Goal: Task Accomplishment & Management: Use online tool/utility

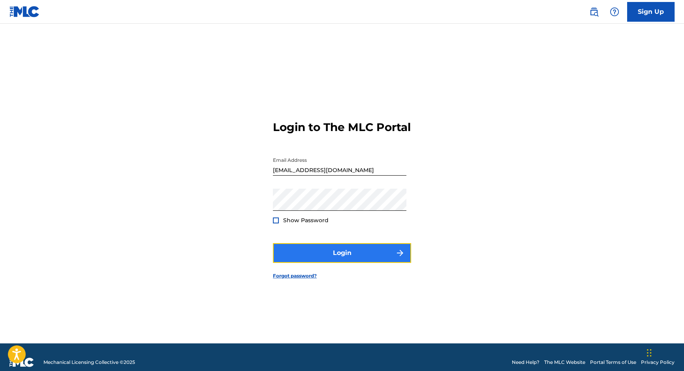
click at [323, 263] on button "Login" at bounding box center [342, 253] width 138 height 20
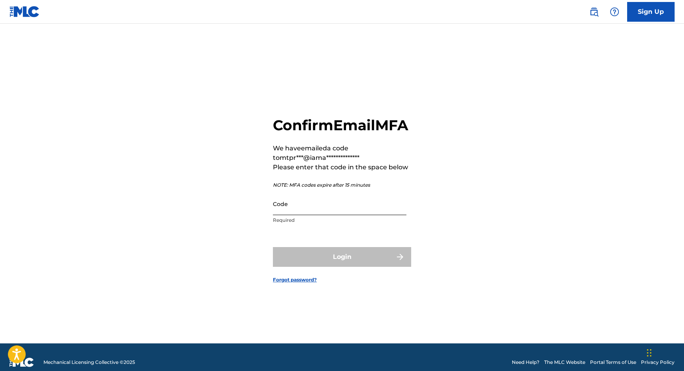
click at [360, 215] on input "Code" at bounding box center [339, 204] width 133 height 23
paste input "616171"
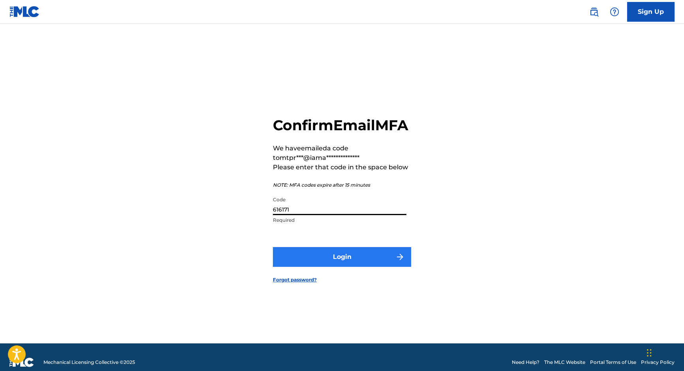
type input "616171"
click at [356, 266] on button "Login" at bounding box center [342, 257] width 138 height 20
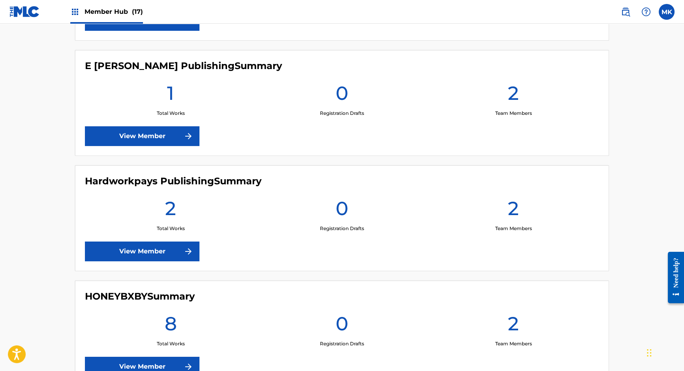
scroll to position [417, 0]
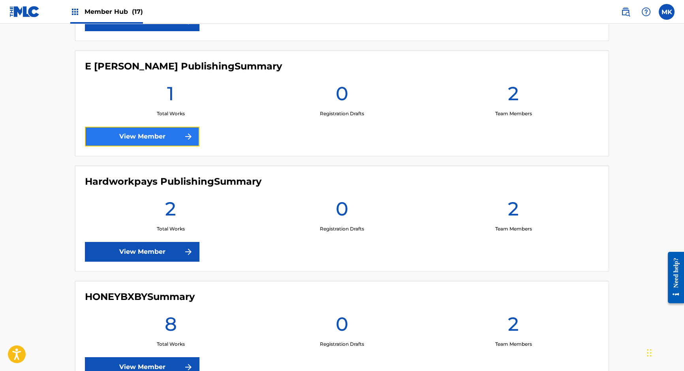
click at [144, 136] on link "View Member" at bounding box center [142, 137] width 114 height 20
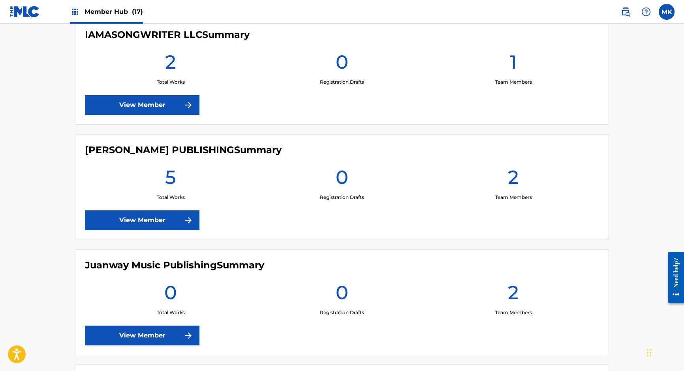
scroll to position [1010, 0]
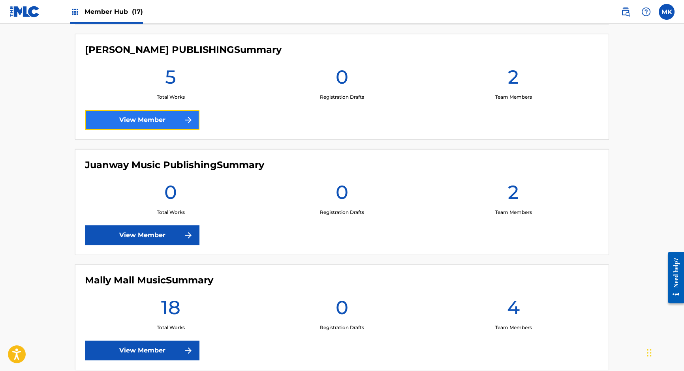
click at [163, 121] on link "View Member" at bounding box center [142, 120] width 114 height 20
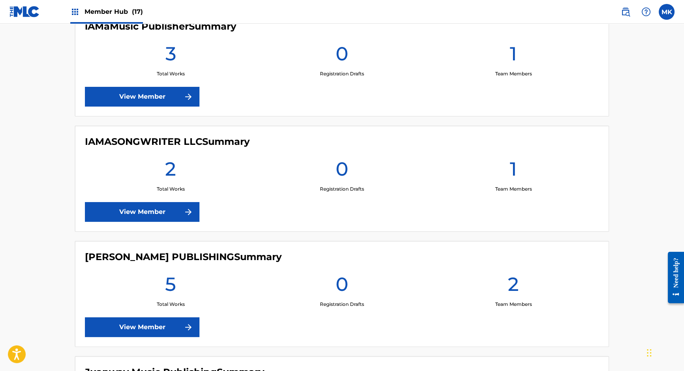
scroll to position [745, 0]
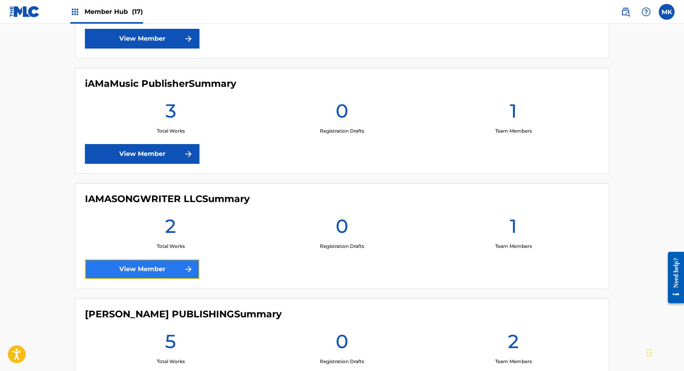
click at [168, 264] on link "View Member" at bounding box center [142, 269] width 114 height 20
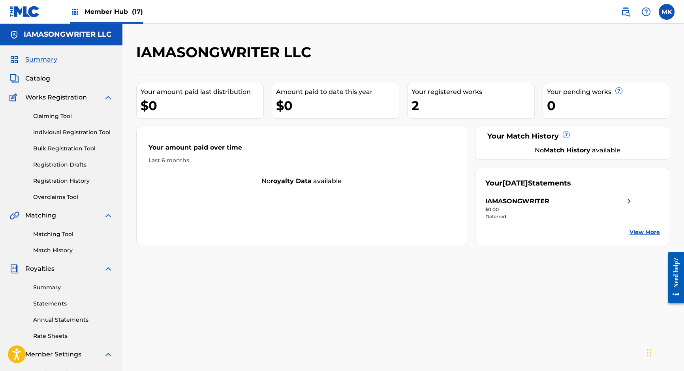
scroll to position [745, 0]
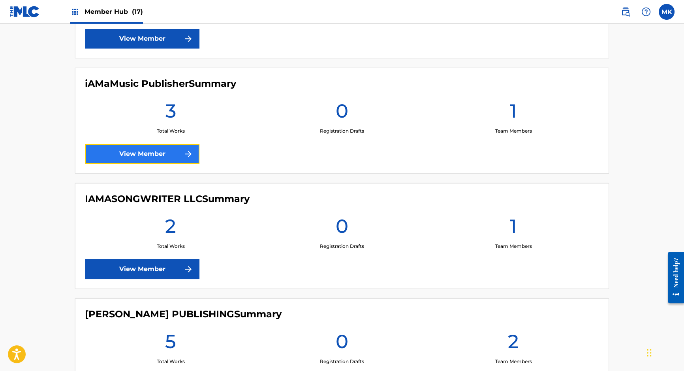
click at [159, 153] on link "View Member" at bounding box center [142, 154] width 114 height 20
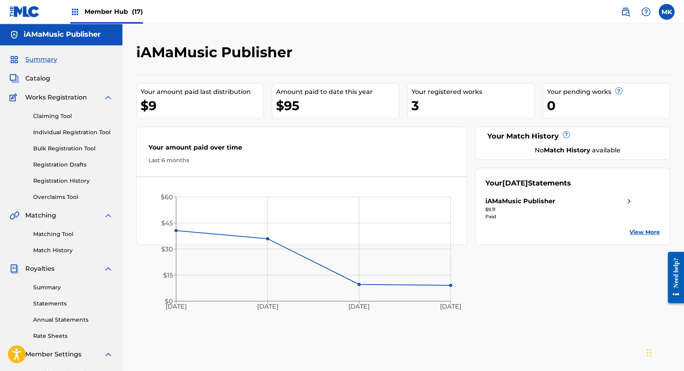
click at [627, 201] on img at bounding box center [628, 201] width 9 height 9
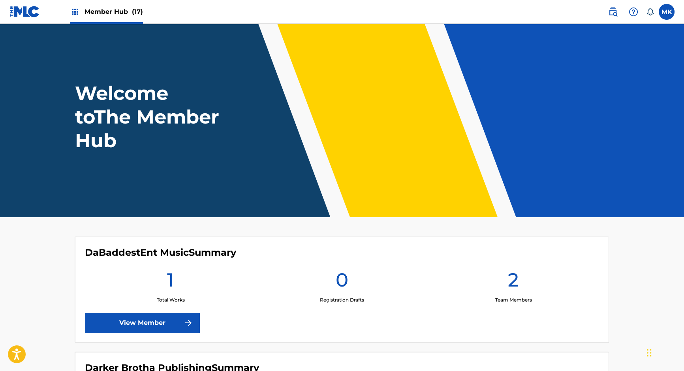
scroll to position [22, 0]
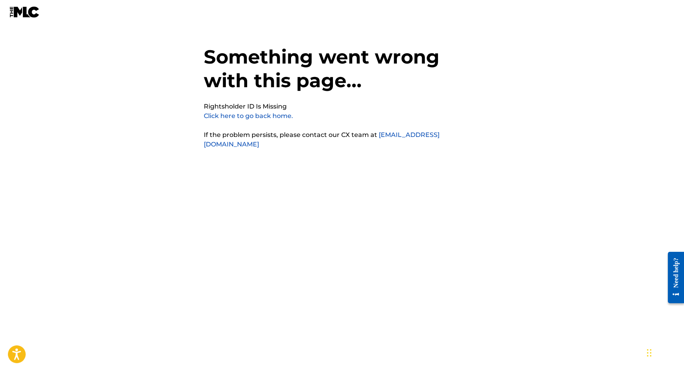
click at [243, 116] on link "Click here to go back home." at bounding box center [248, 116] width 89 height 8
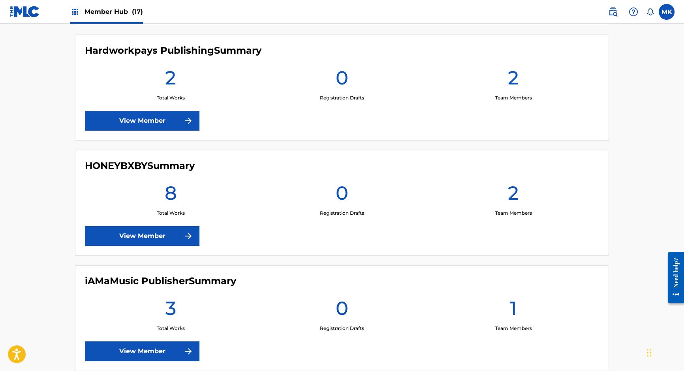
scroll to position [651, 0]
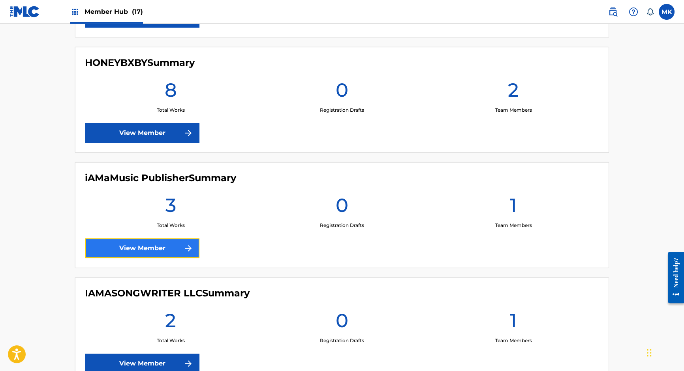
click at [165, 248] on link "View Member" at bounding box center [142, 248] width 114 height 20
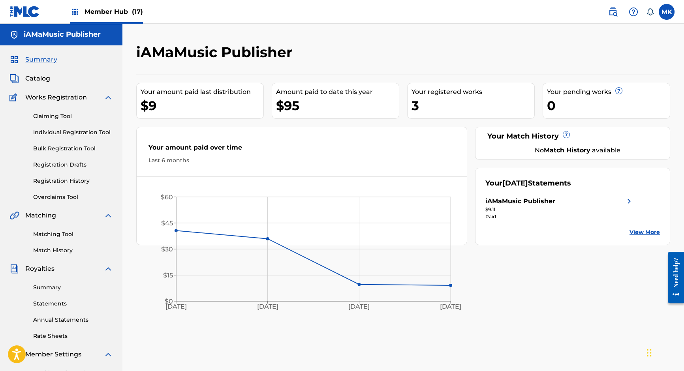
click at [646, 232] on link "View More" at bounding box center [644, 232] width 30 height 8
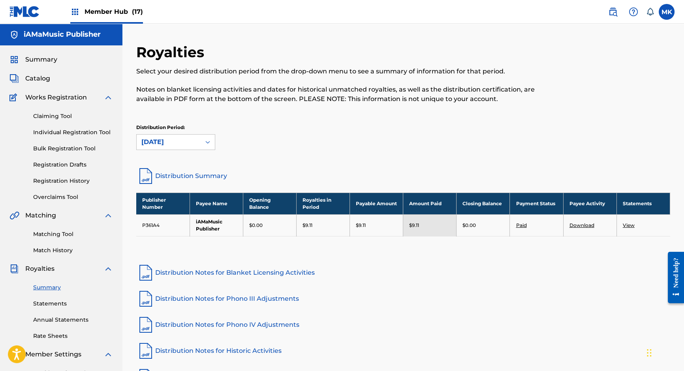
click at [630, 222] on link "View" at bounding box center [629, 225] width 12 height 6
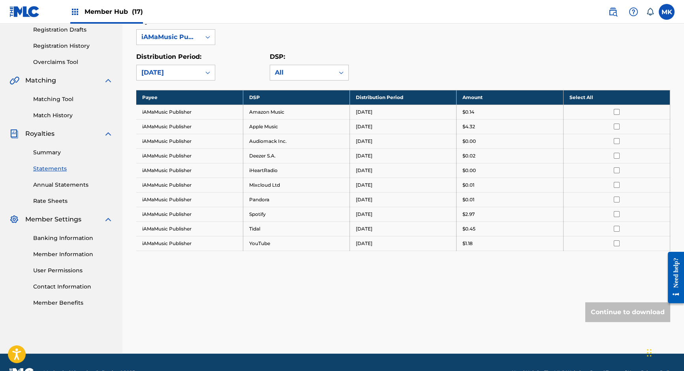
scroll to position [66, 0]
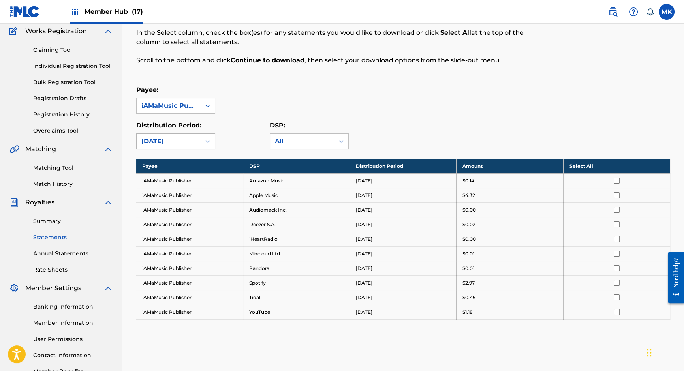
click at [204, 141] on icon at bounding box center [208, 141] width 8 height 8
click at [208, 106] on icon at bounding box center [208, 106] width 8 height 8
click at [239, 107] on div "Payee: iAMaMusic Publisher, 1 of 1. 1 result available. Use Up and Down to choo…" at bounding box center [403, 99] width 534 height 28
click at [340, 139] on icon at bounding box center [341, 141] width 8 height 8
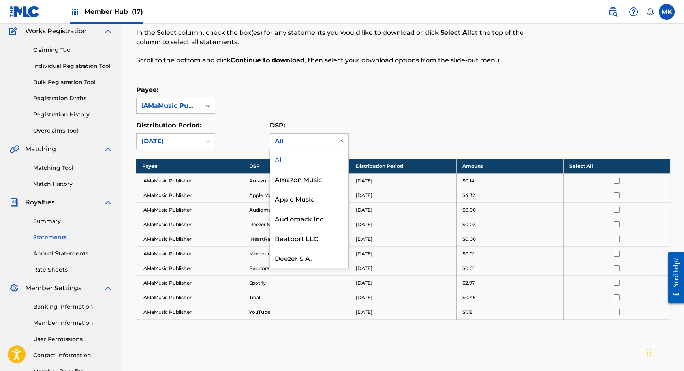
click at [340, 139] on icon at bounding box center [341, 141] width 8 height 8
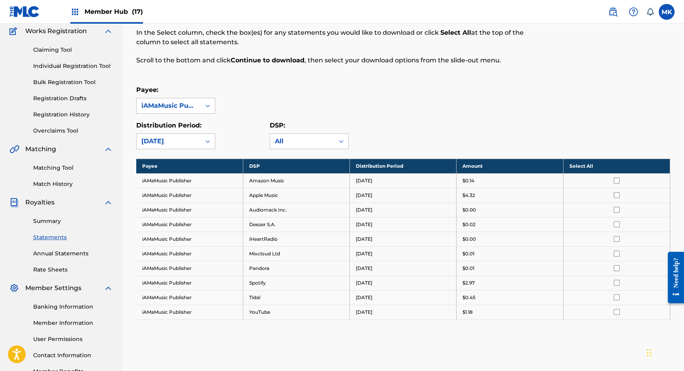
click at [617, 182] on input "checkbox" at bounding box center [616, 181] width 6 height 6
click at [615, 176] on td at bounding box center [616, 180] width 107 height 15
click at [607, 161] on th "Deselect All" at bounding box center [616, 166] width 107 height 15
click at [606, 170] on th "Select All" at bounding box center [616, 166] width 107 height 15
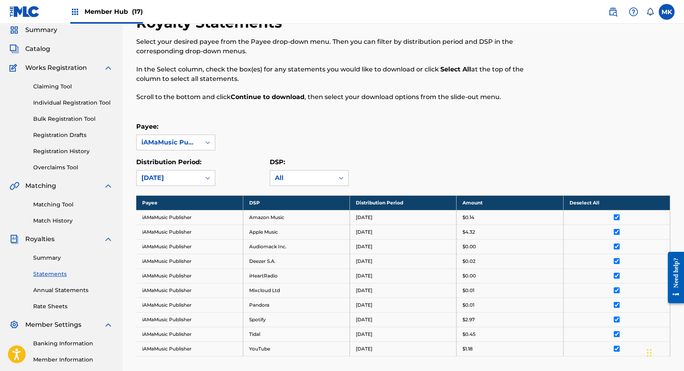
scroll to position [123, 0]
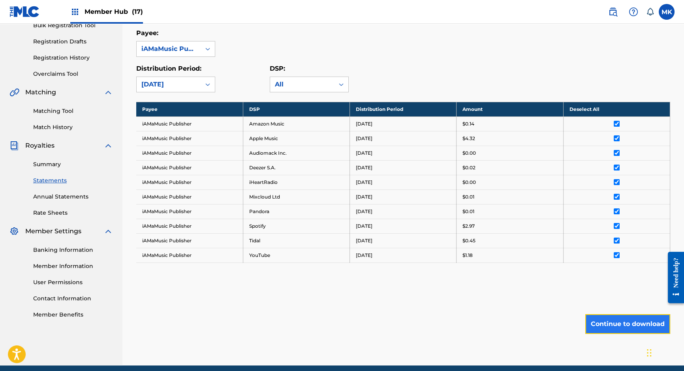
click at [621, 319] on button "Continue to download" at bounding box center [627, 324] width 85 height 20
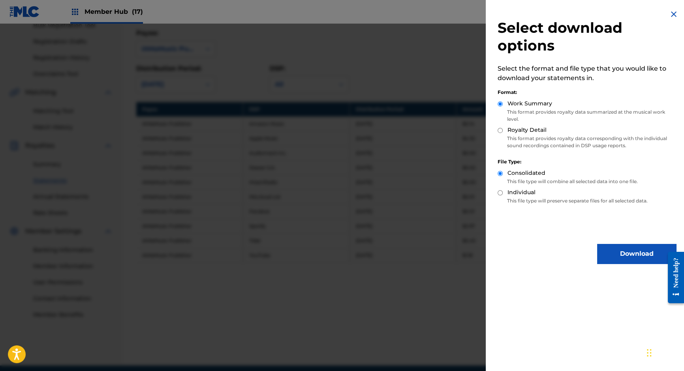
click at [500, 128] on input "Royalty Detail" at bounding box center [499, 130] width 5 height 5
radio input "true"
click at [630, 254] on button "Download" at bounding box center [636, 254] width 79 height 20
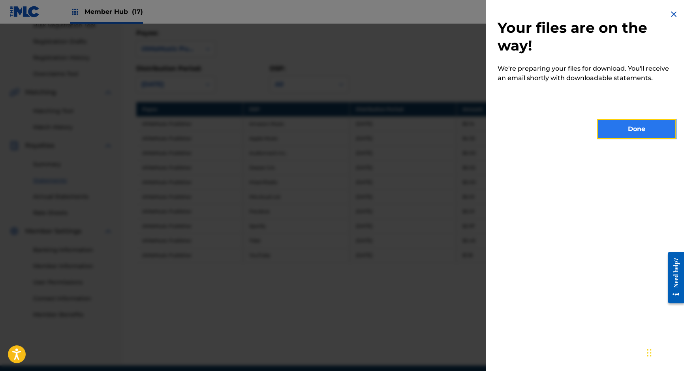
click at [626, 127] on button "Done" at bounding box center [636, 129] width 79 height 20
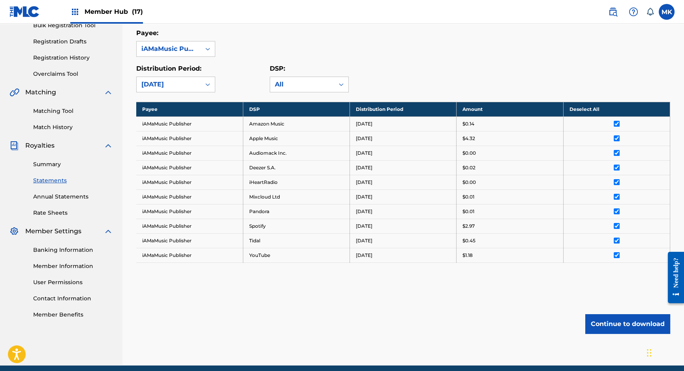
click at [98, 10] on span "Member Hub (17)" at bounding box center [113, 11] width 58 height 9
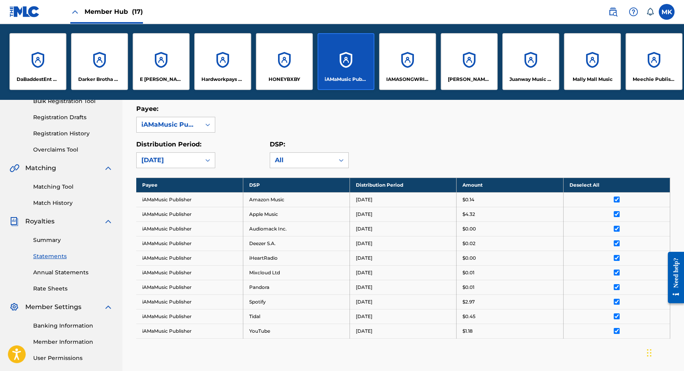
scroll to position [199, 0]
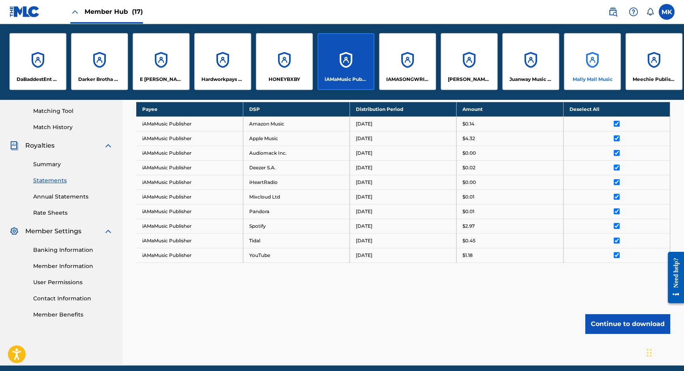
click at [591, 60] on div "Mally Mall Music" at bounding box center [592, 61] width 57 height 57
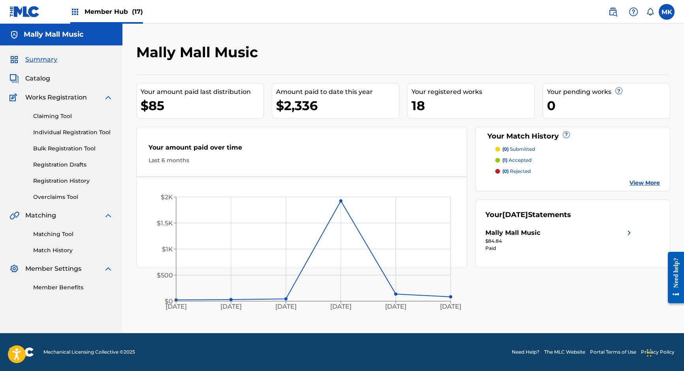
click at [629, 232] on img at bounding box center [628, 232] width 9 height 9
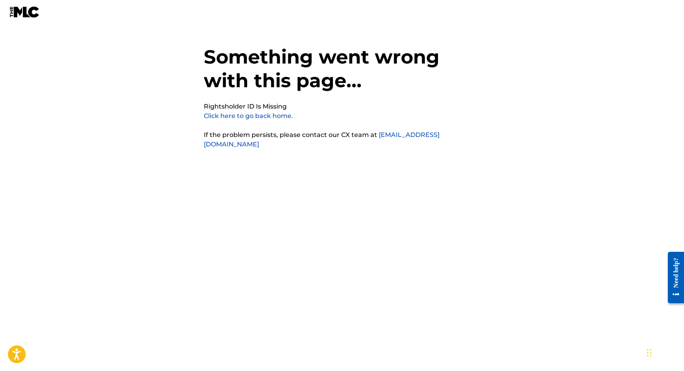
click at [265, 118] on link "Click here to go back home." at bounding box center [248, 116] width 89 height 8
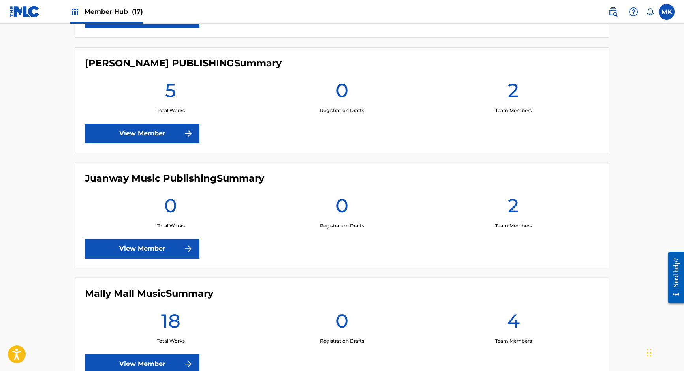
scroll to position [1122, 0]
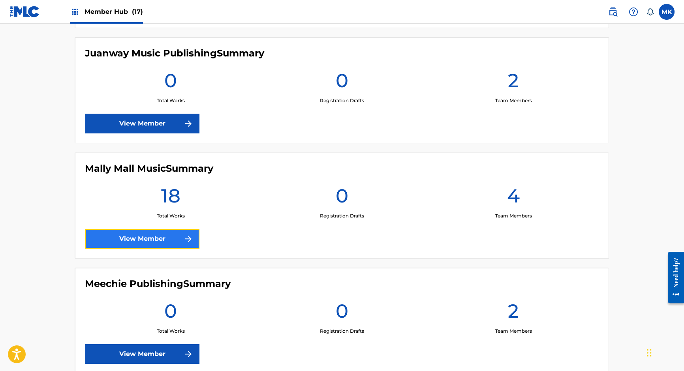
click at [173, 241] on link "View Member" at bounding box center [142, 239] width 114 height 20
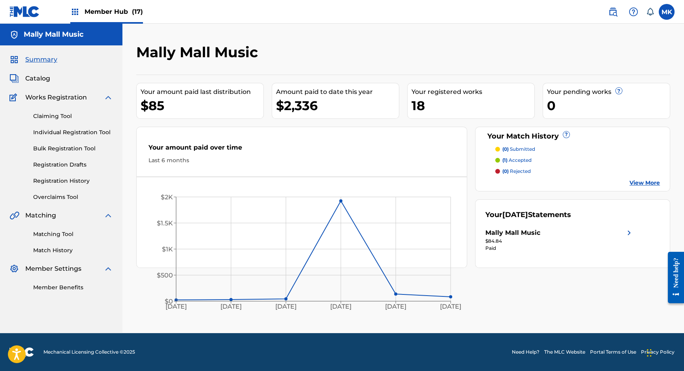
click at [640, 183] on link "View More" at bounding box center [644, 183] width 30 height 8
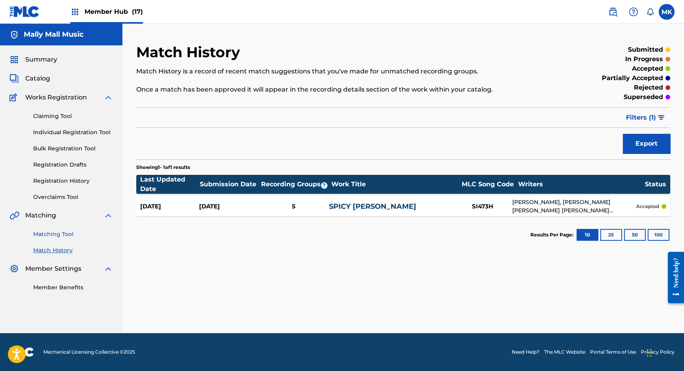
click at [58, 234] on link "Matching Tool" at bounding box center [73, 234] width 80 height 8
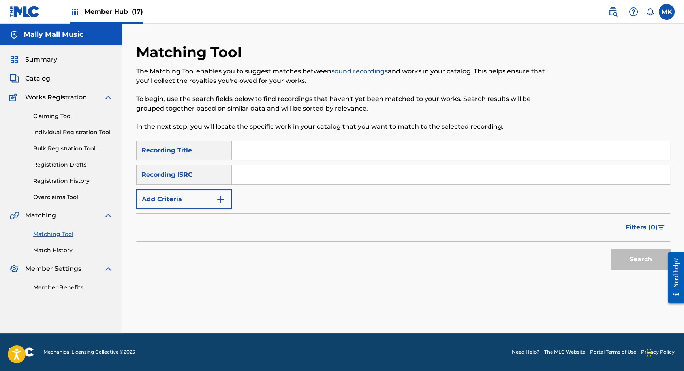
click at [265, 154] on input "Search Form" at bounding box center [451, 150] width 438 height 19
type input "my life"
click at [628, 257] on button "Search" at bounding box center [640, 259] width 59 height 20
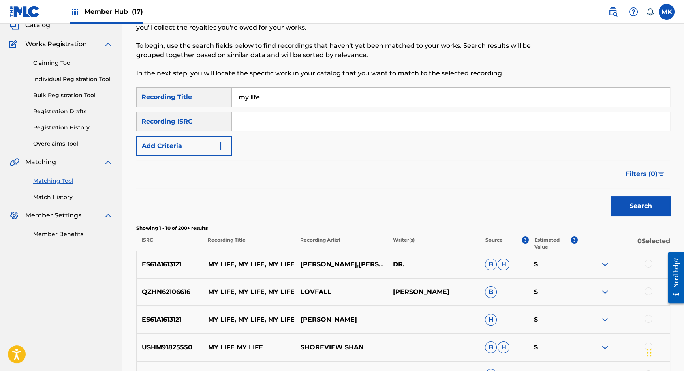
scroll to position [47, 0]
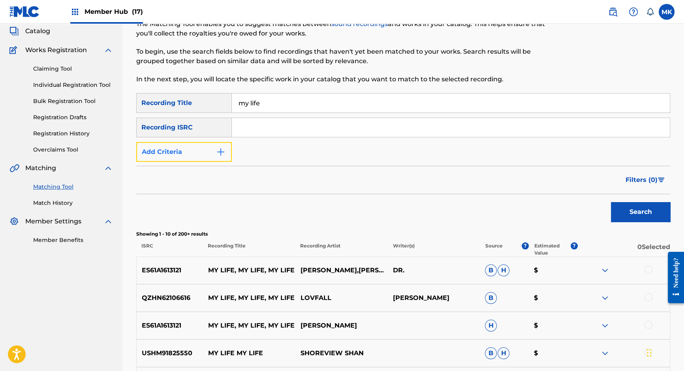
click at [223, 153] on img "Search Form" at bounding box center [220, 151] width 9 height 9
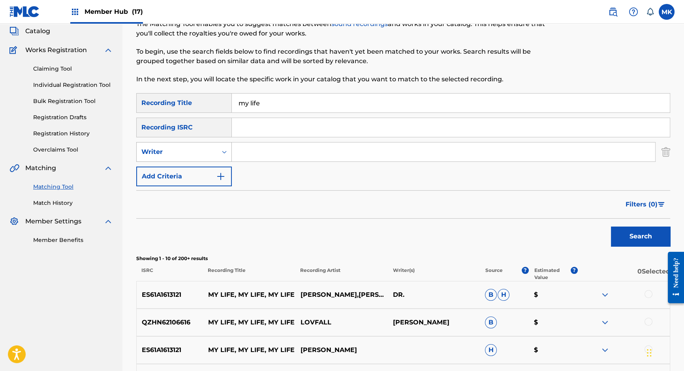
click at [226, 152] on icon "Search Form" at bounding box center [224, 152] width 8 height 8
click at [206, 169] on div "Recording Artist" at bounding box center [184, 172] width 95 height 20
click at [270, 150] on input "Search Form" at bounding box center [443, 152] width 423 height 19
type input "swae lee"
click at [651, 237] on button "Search" at bounding box center [640, 237] width 59 height 20
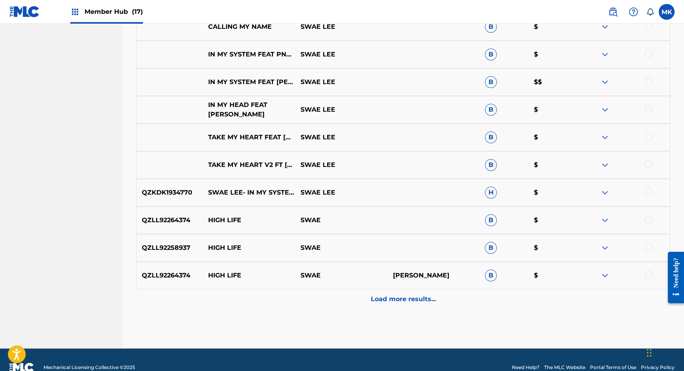
scroll to position [308, 0]
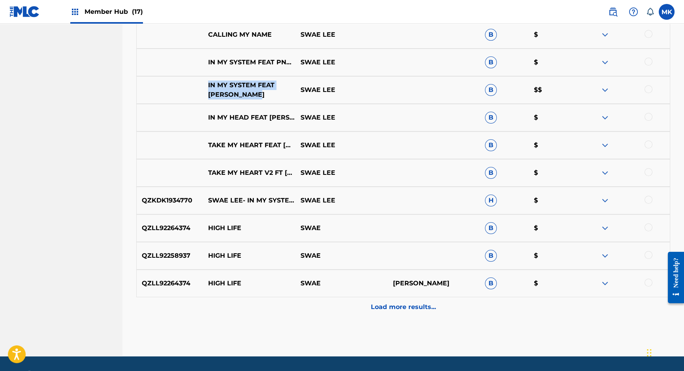
drag, startPoint x: 265, startPoint y: 96, endPoint x: 208, endPoint y: 80, distance: 59.8
click at [208, 81] on p "IN MY SYSTEM FEAT [PERSON_NAME]" at bounding box center [249, 90] width 92 height 19
copy p "IN MY SYSTEM FEAT [PERSON_NAME]"
click at [605, 90] on img at bounding box center [604, 89] width 9 height 9
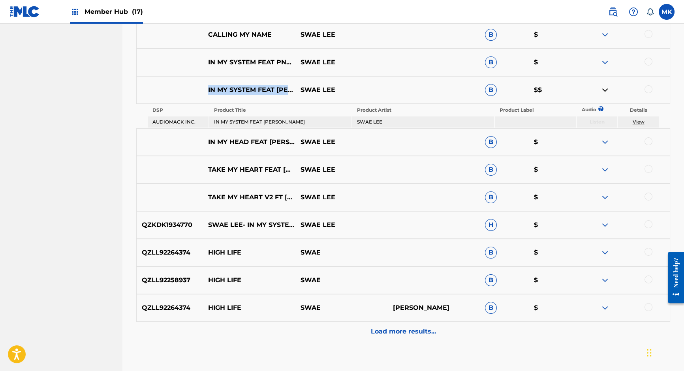
click at [641, 120] on link "View" at bounding box center [638, 122] width 12 height 6
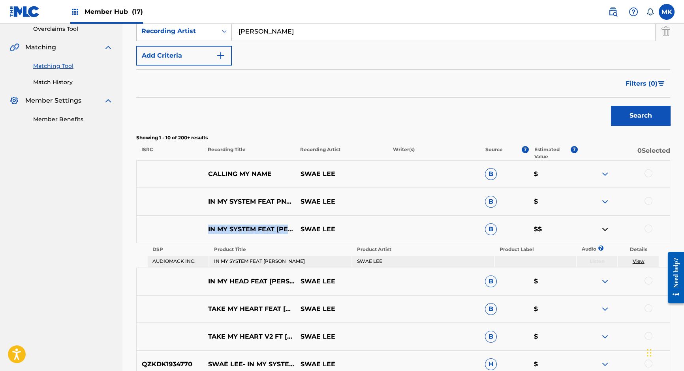
scroll to position [182, 0]
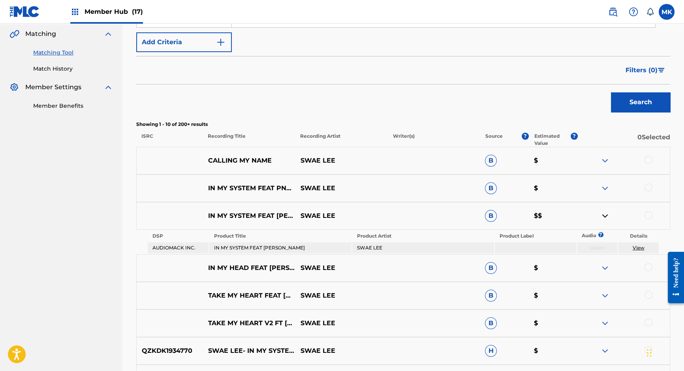
click at [635, 216] on div at bounding box center [623, 215] width 92 height 9
click at [608, 216] on img at bounding box center [604, 215] width 9 height 9
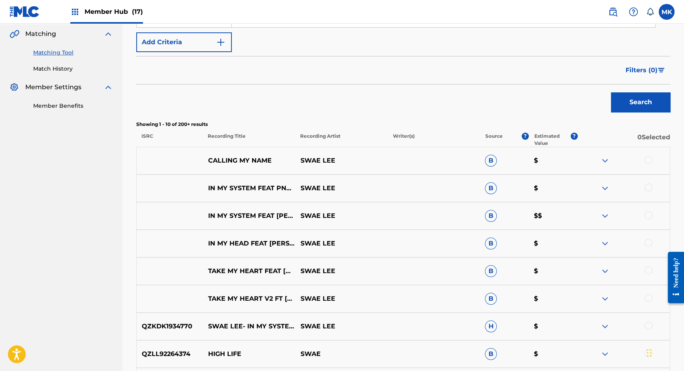
click at [602, 185] on img at bounding box center [604, 188] width 9 height 9
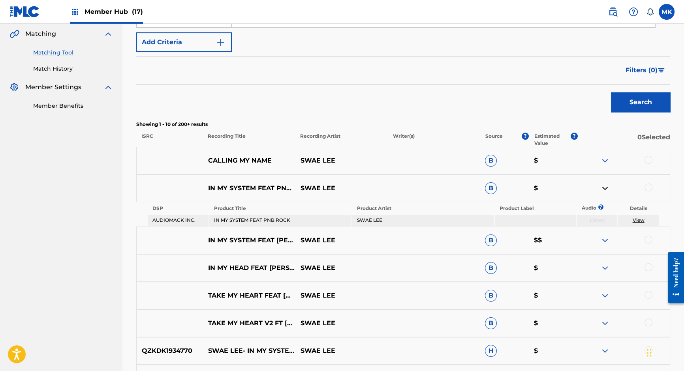
scroll to position [184, 0]
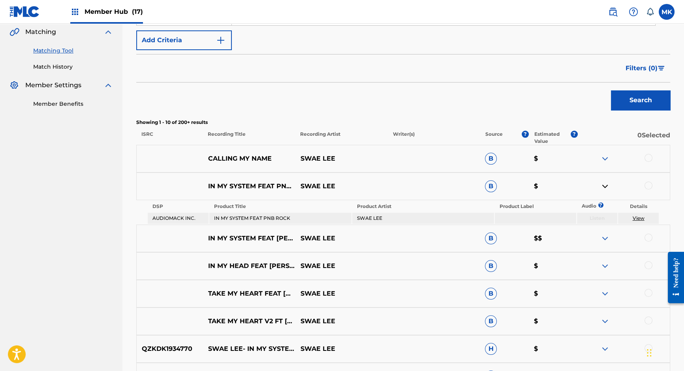
click at [604, 183] on img at bounding box center [604, 186] width 9 height 9
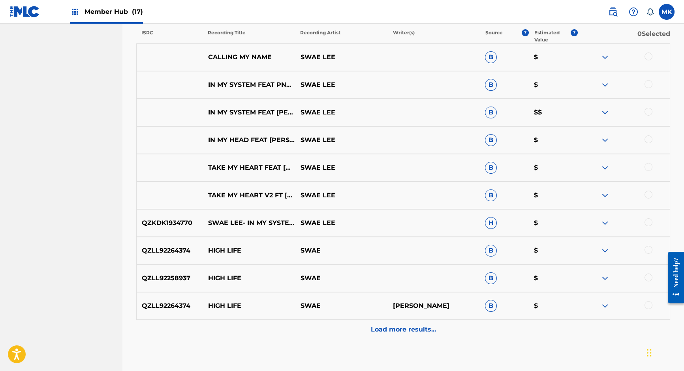
scroll to position [298, 0]
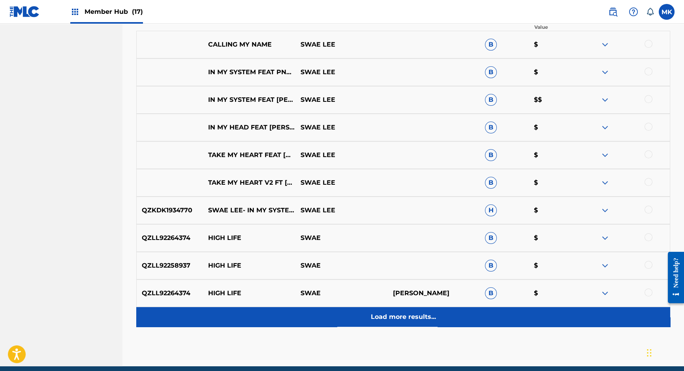
click at [421, 317] on p "Load more results..." at bounding box center [403, 316] width 65 height 9
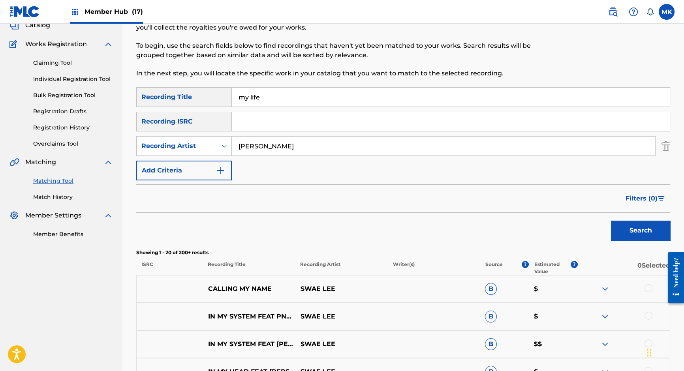
scroll to position [0, 0]
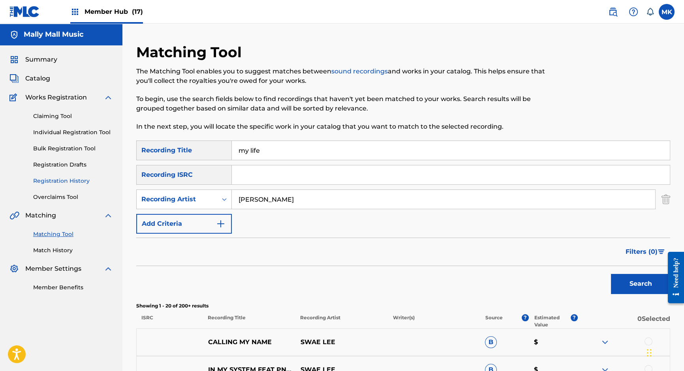
click at [58, 180] on link "Registration History" at bounding box center [73, 181] width 80 height 8
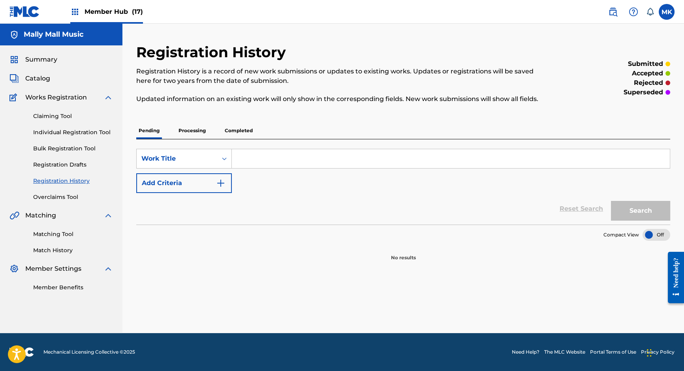
click at [240, 128] on p "Completed" at bounding box center [238, 130] width 33 height 17
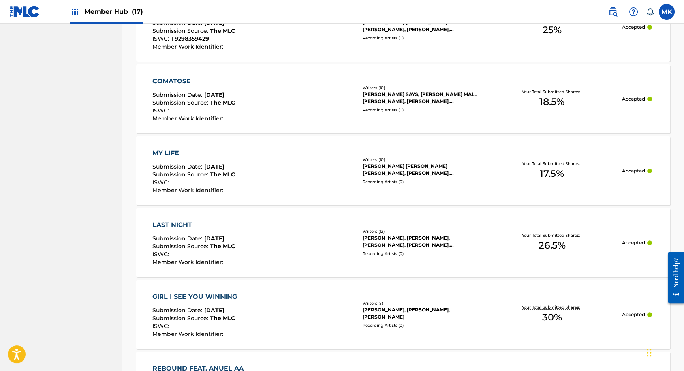
scroll to position [514, 0]
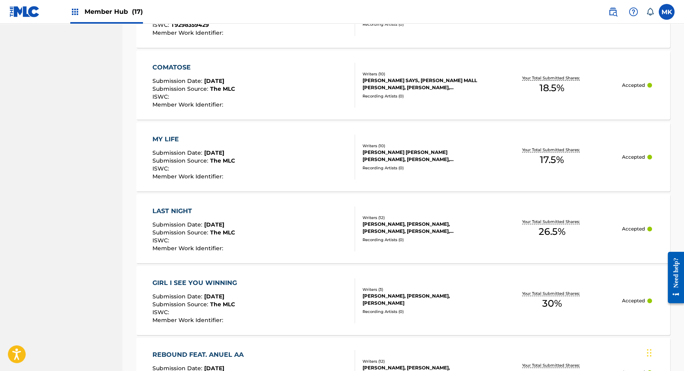
click at [583, 169] on div "MY LIFE Submission Date : Aug 25, 2025 Submission Source : The MLC ISWC : Membe…" at bounding box center [403, 156] width 534 height 69
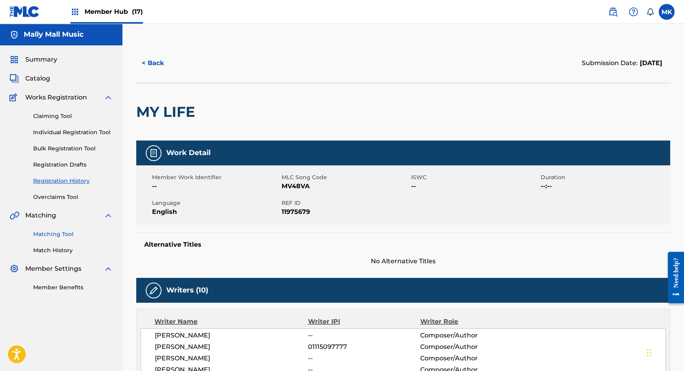
click at [51, 236] on link "Matching Tool" at bounding box center [73, 234] width 80 height 8
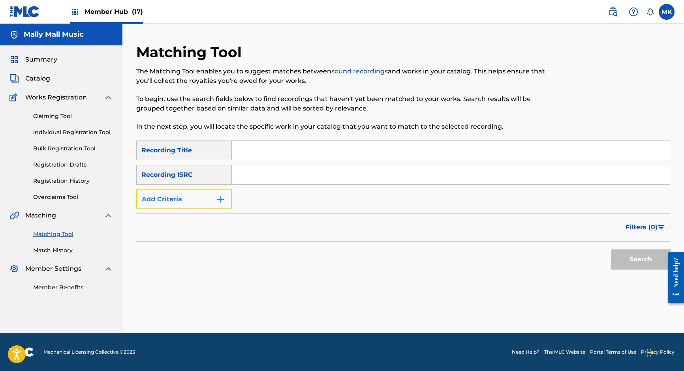
click at [219, 195] on img "Search Form" at bounding box center [220, 199] width 9 height 9
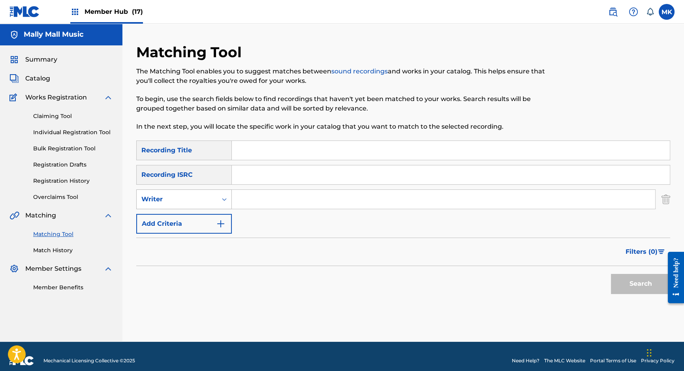
click at [225, 202] on icon "Search Form" at bounding box center [224, 199] width 8 height 8
click at [195, 221] on div "Recording Artist" at bounding box center [184, 219] width 95 height 20
click at [267, 191] on input "Search Form" at bounding box center [443, 199] width 423 height 19
paste input "Steve Aoki"
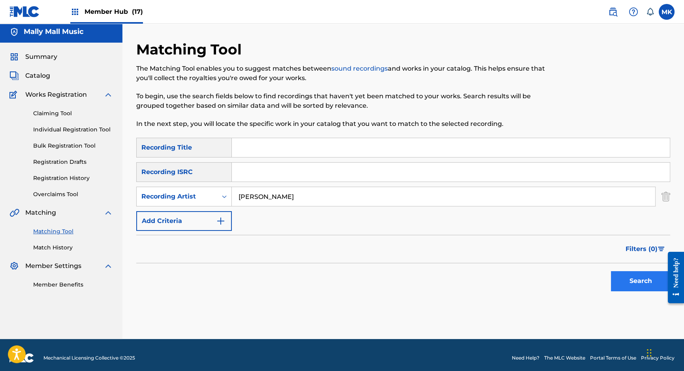
type input "Steve Aoki"
click at [626, 280] on button "Search" at bounding box center [640, 281] width 59 height 20
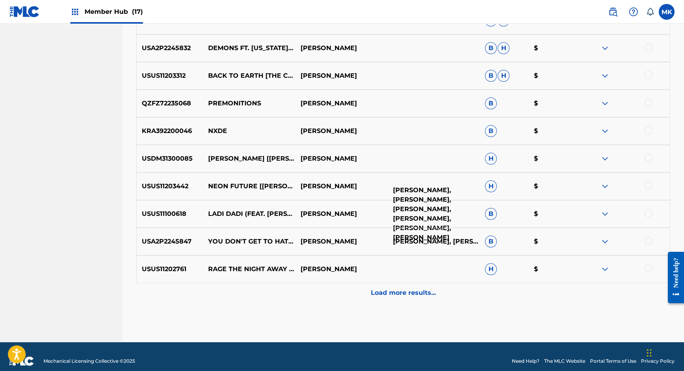
scroll to position [330, 0]
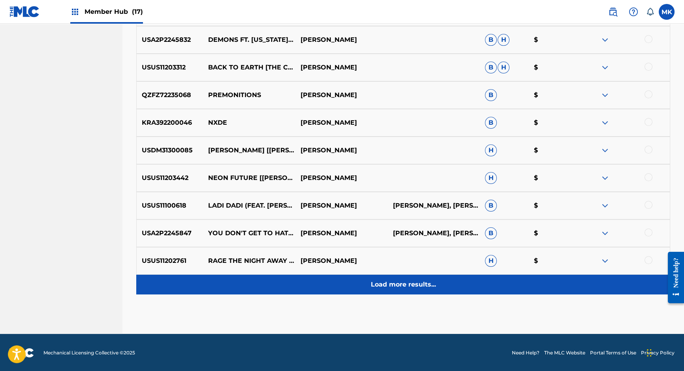
click at [399, 281] on p "Load more results..." at bounding box center [403, 284] width 65 height 9
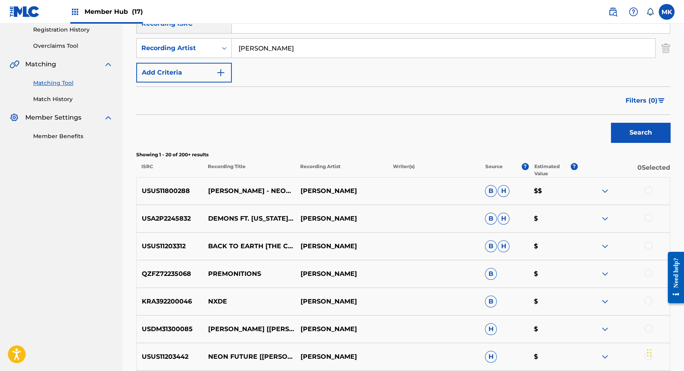
scroll to position [0, 0]
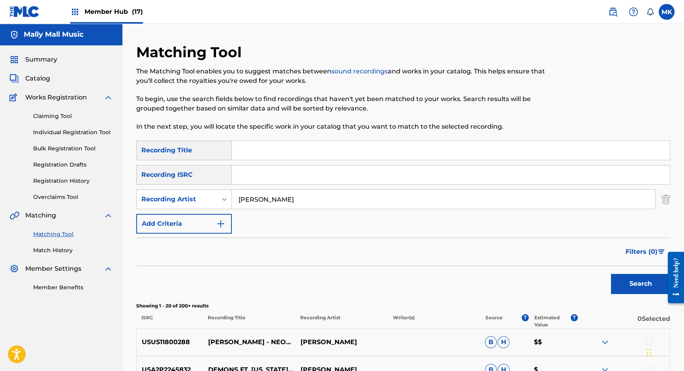
click at [283, 148] on input "Search Form" at bounding box center [451, 150] width 438 height 19
click at [637, 291] on button "Search" at bounding box center [640, 284] width 59 height 20
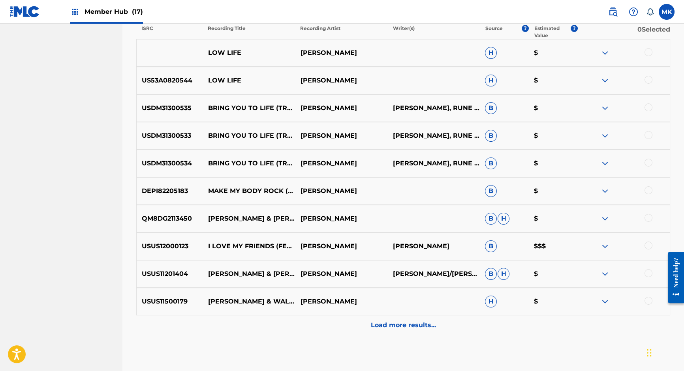
scroll to position [330, 0]
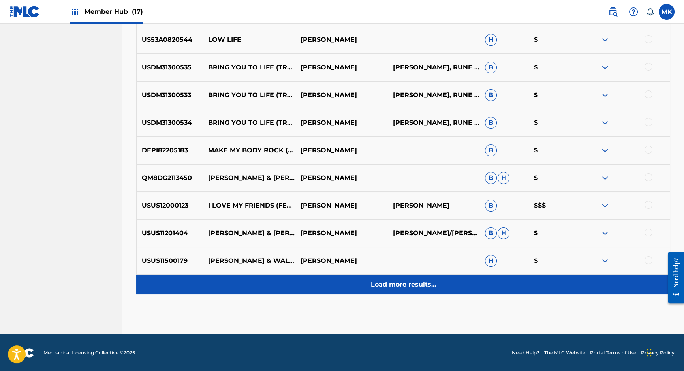
click at [411, 284] on p "Load more results..." at bounding box center [403, 284] width 65 height 9
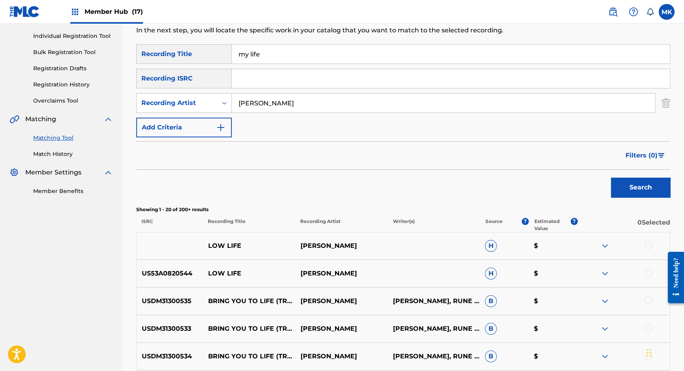
scroll to position [92, 0]
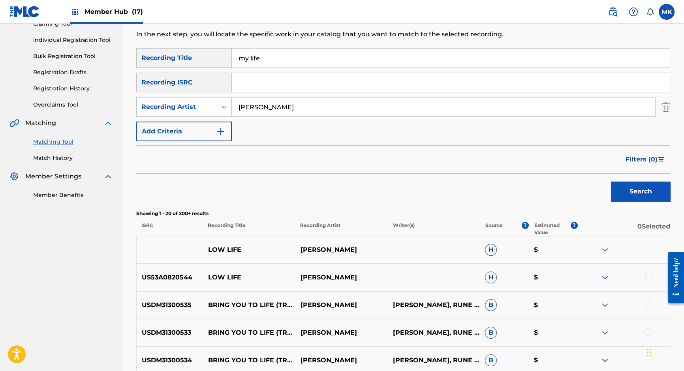
click at [251, 60] on input "my life" at bounding box center [451, 58] width 438 height 19
type input "don't love me"
click at [257, 108] on input "Steve Aoki" at bounding box center [443, 107] width 423 height 19
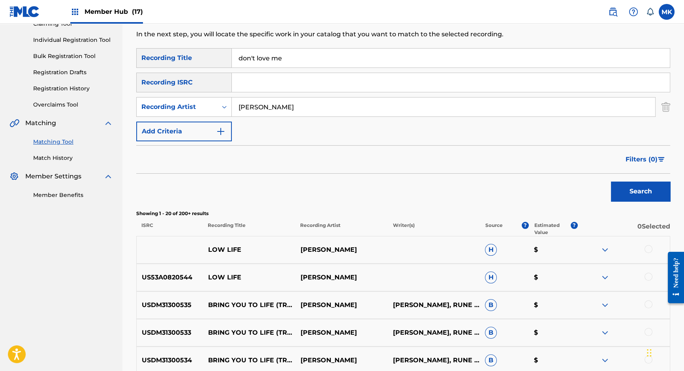
click at [257, 108] on input "Steve Aoki" at bounding box center [443, 107] width 423 height 19
type input "Ne-yo"
click at [642, 201] on div "Search" at bounding box center [638, 190] width 63 height 32
click at [642, 196] on button "Search" at bounding box center [640, 192] width 59 height 20
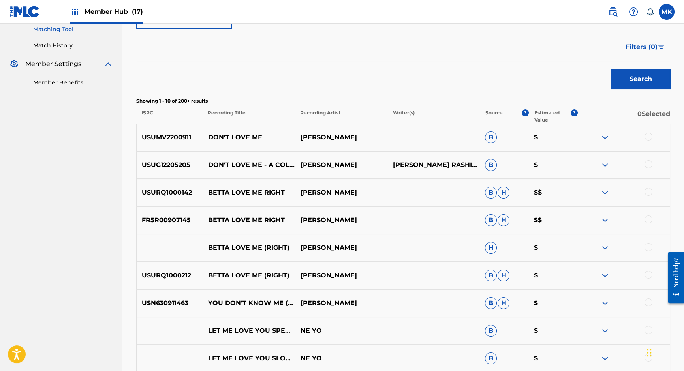
scroll to position [206, 0]
click at [608, 135] on img at bounding box center [604, 136] width 9 height 9
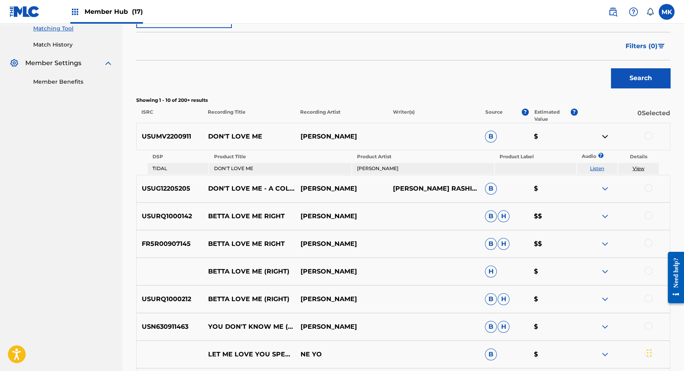
click at [604, 136] on img at bounding box center [604, 136] width 9 height 9
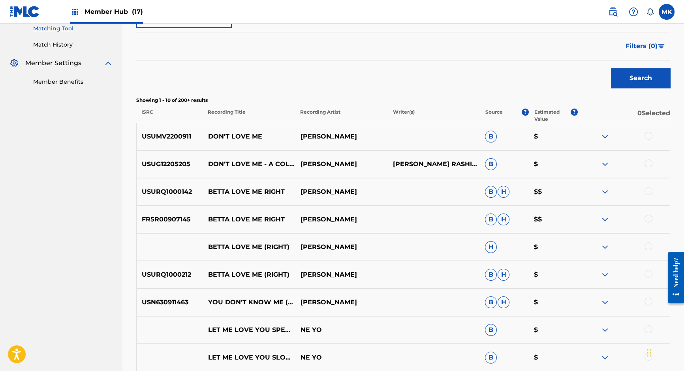
click at [604, 163] on img at bounding box center [604, 163] width 9 height 9
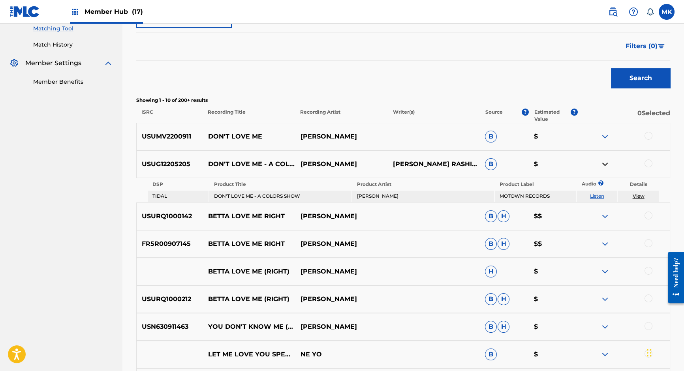
click at [605, 162] on img at bounding box center [604, 163] width 9 height 9
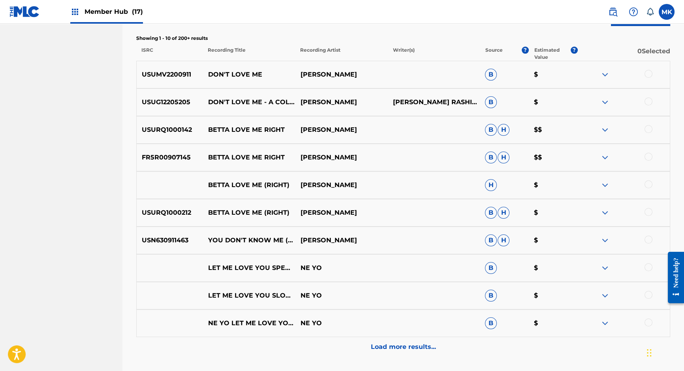
scroll to position [264, 0]
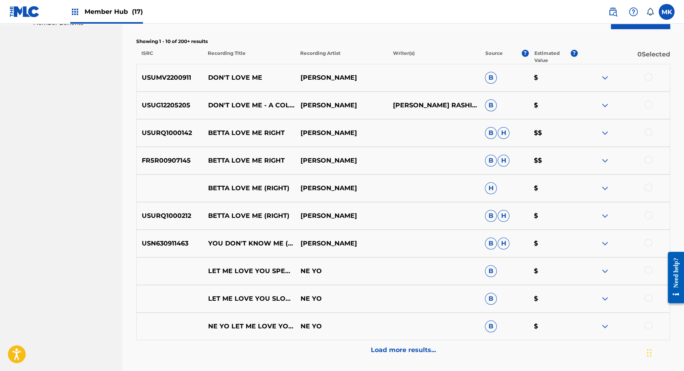
click at [490, 216] on span "B" at bounding box center [491, 216] width 12 height 12
click at [501, 214] on span "H" at bounding box center [503, 216] width 12 height 12
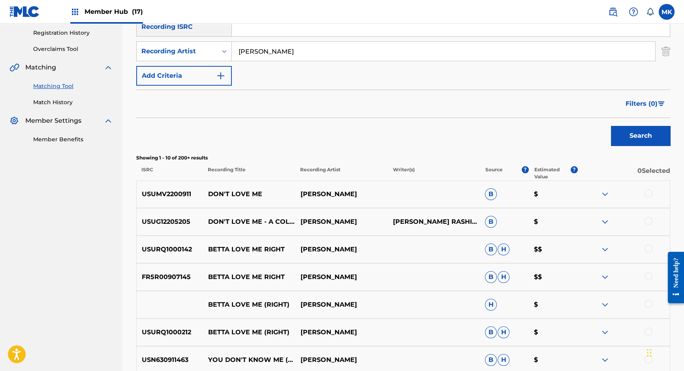
scroll to position [146, 0]
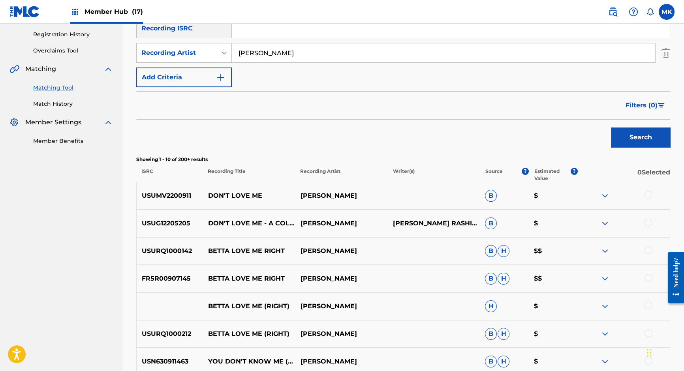
click at [647, 193] on div at bounding box center [648, 195] width 8 height 8
click at [650, 220] on div at bounding box center [648, 223] width 8 height 8
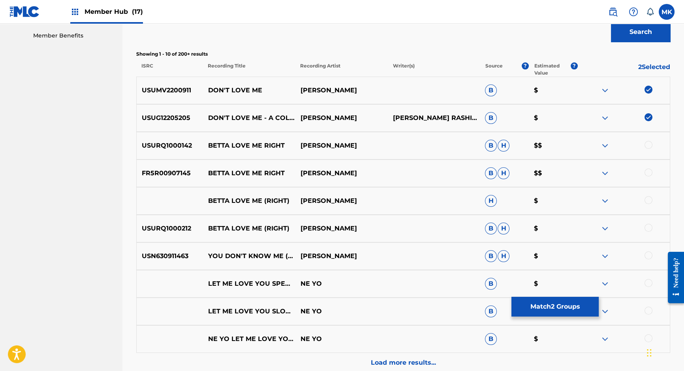
scroll to position [243, 0]
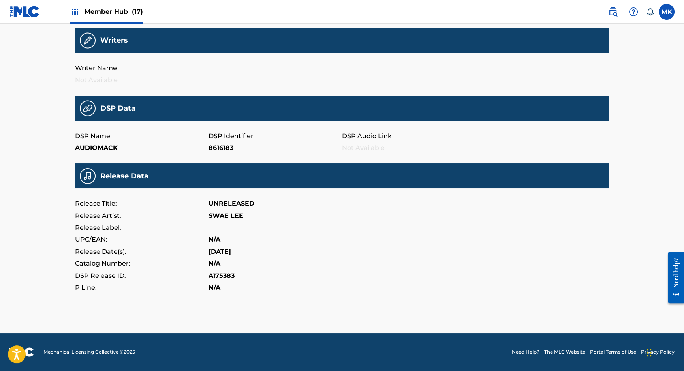
scroll to position [90, 0]
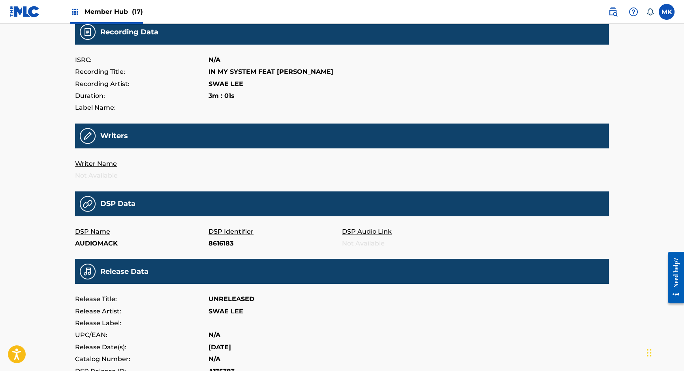
click at [101, 175] on p "Not Available" at bounding box center [141, 176] width 133 height 12
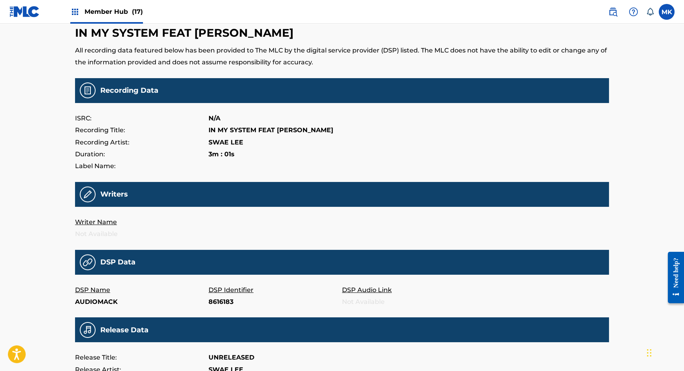
scroll to position [0, 0]
